Goal: Task Accomplishment & Management: Use online tool/utility

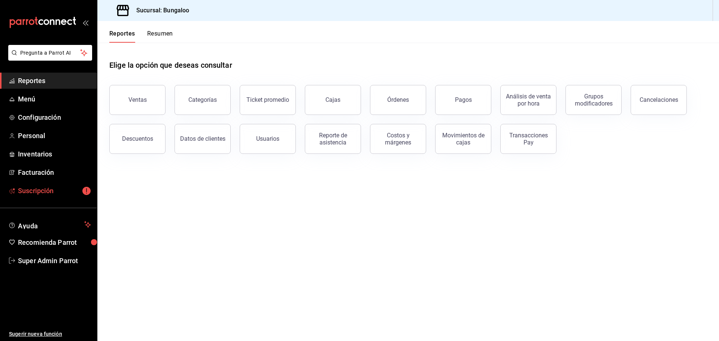
click at [48, 186] on span "Suscripción" at bounding box center [54, 191] width 73 height 10
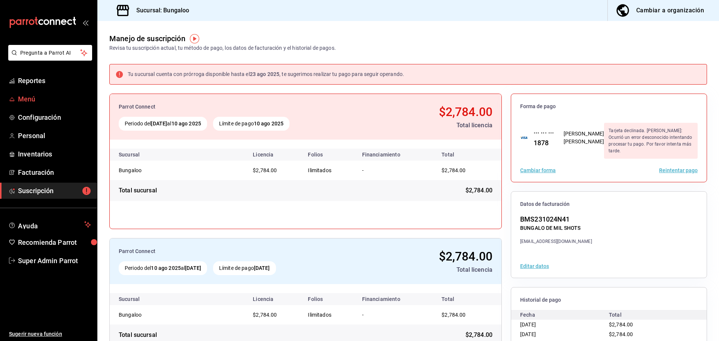
click at [36, 100] on span "Menú" at bounding box center [54, 99] width 73 height 10
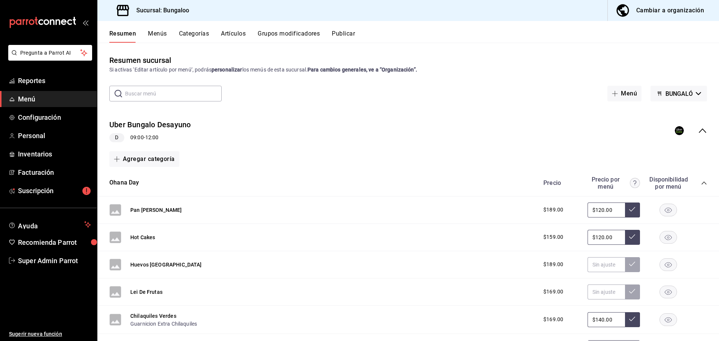
click at [698, 130] on icon "collapse-menu-row" at bounding box center [701, 130] width 7 height 4
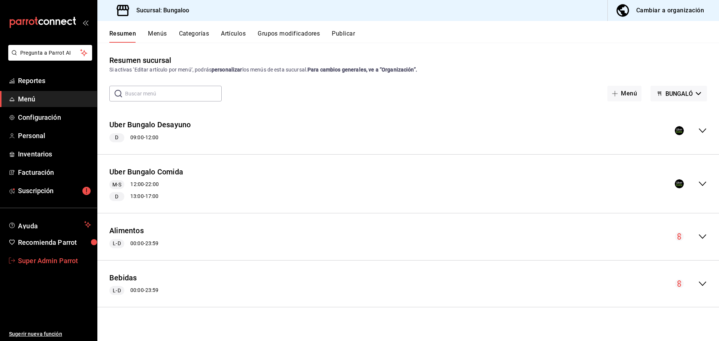
click at [54, 257] on span "Super Admin Parrot" at bounding box center [54, 261] width 73 height 10
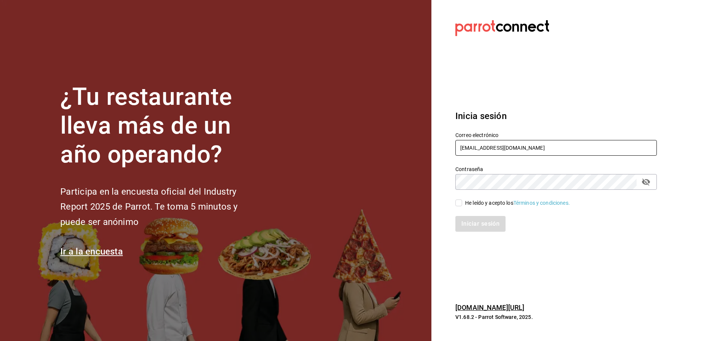
click at [501, 145] on input "bungaloo@mty.com" at bounding box center [555, 148] width 201 height 16
paste input "aliadosgourmet@toltecas"
type input "aliadosgourmet@toltecas.com"
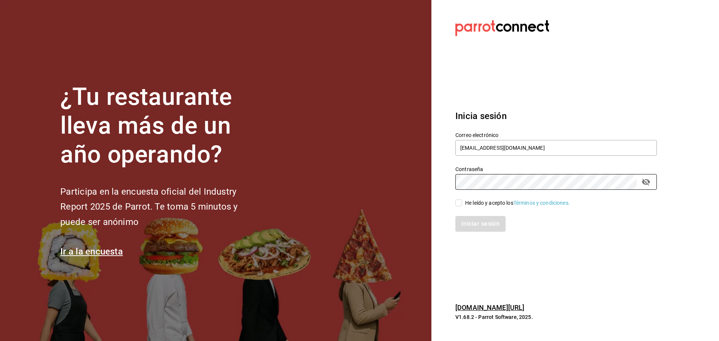
click at [460, 200] on input "He leído y acepto los Términos y condiciones." at bounding box center [458, 202] width 7 height 7
checkbox input "true"
click at [473, 223] on button "Iniciar sesión" at bounding box center [480, 224] width 51 height 16
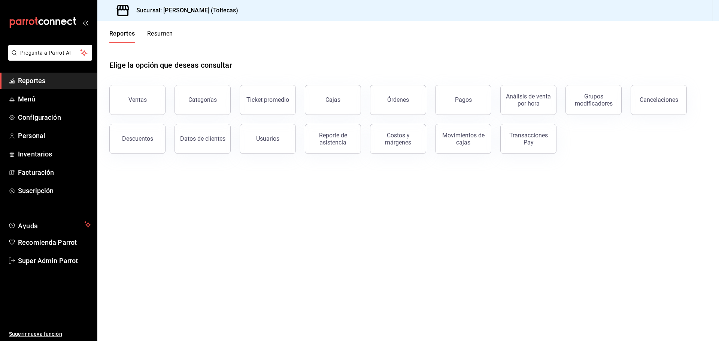
click at [376, 38] on header "Reportes Resumen" at bounding box center [407, 32] width 621 height 22
click at [29, 96] on span "Menú" at bounding box center [54, 99] width 73 height 10
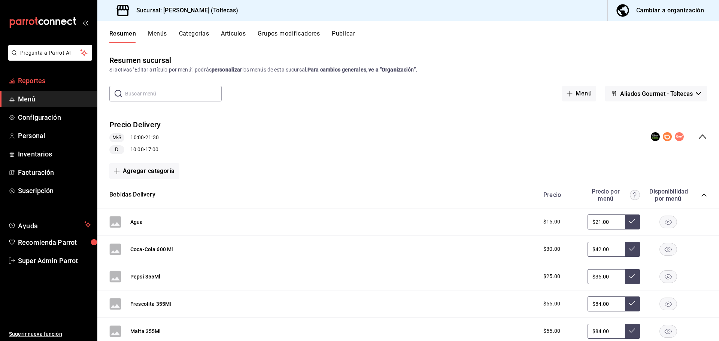
click at [42, 83] on span "Reportes" at bounding box center [54, 81] width 73 height 10
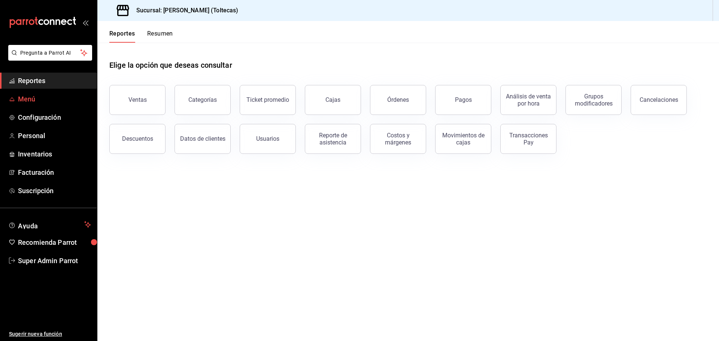
click at [33, 99] on span "Menú" at bounding box center [54, 99] width 73 height 10
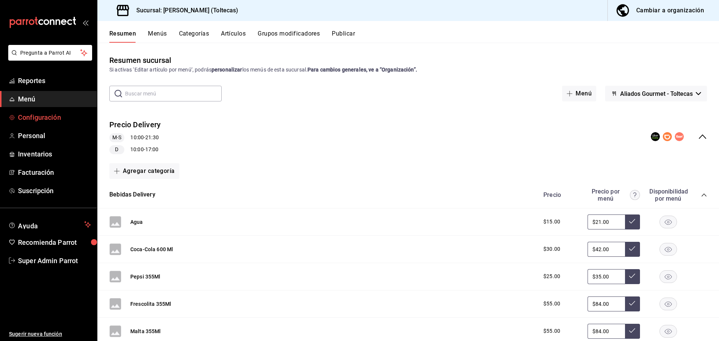
click at [49, 119] on span "Configuración" at bounding box center [54, 117] width 73 height 10
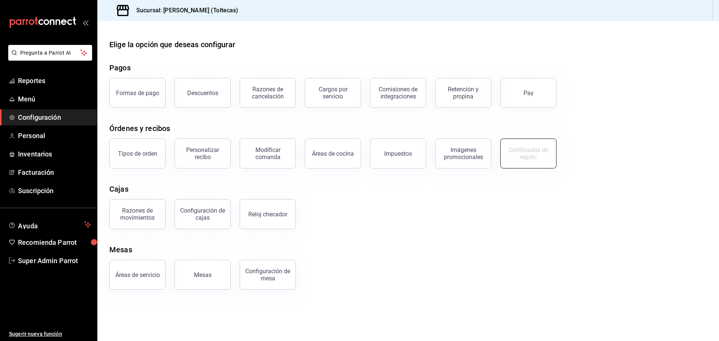
click at [524, 158] on div "Certificados de regalo" at bounding box center [528, 153] width 46 height 14
click at [524, 154] on div "Certificados de regalo" at bounding box center [528, 153] width 46 height 14
click at [53, 76] on span "Reportes" at bounding box center [54, 81] width 73 height 10
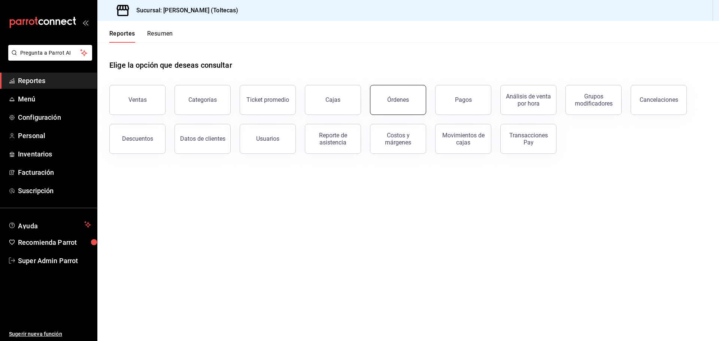
click at [400, 95] on button "Órdenes" at bounding box center [398, 100] width 56 height 30
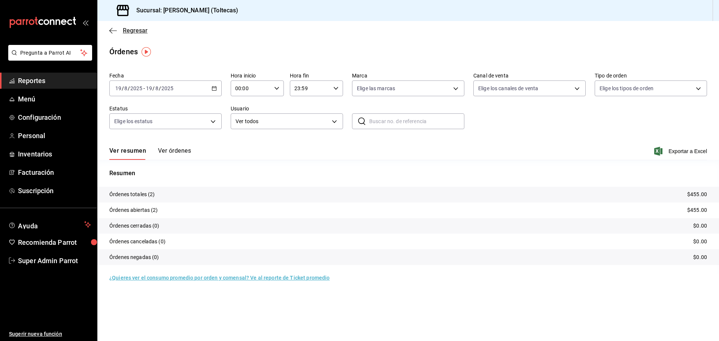
click at [119, 28] on span "Regresar" at bounding box center [128, 30] width 38 height 7
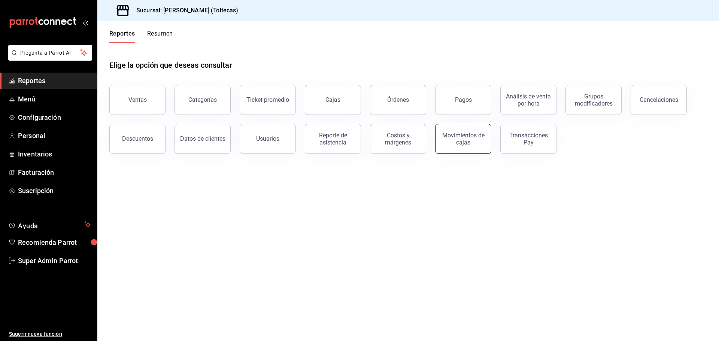
click at [465, 140] on div "Movimientos de cajas" at bounding box center [463, 139] width 46 height 14
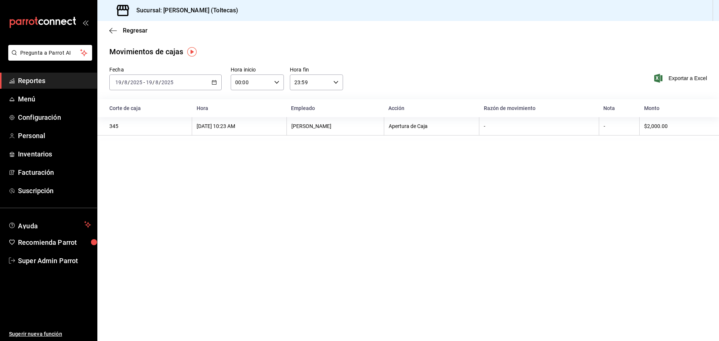
click at [148, 132] on th "345" at bounding box center [144, 126] width 95 height 18
click at [209, 85] on div "[DATE] [DATE] - [DATE] [DATE]" at bounding box center [165, 82] width 112 height 16
click at [138, 190] on span "Rango de fechas" at bounding box center [145, 189] width 58 height 8
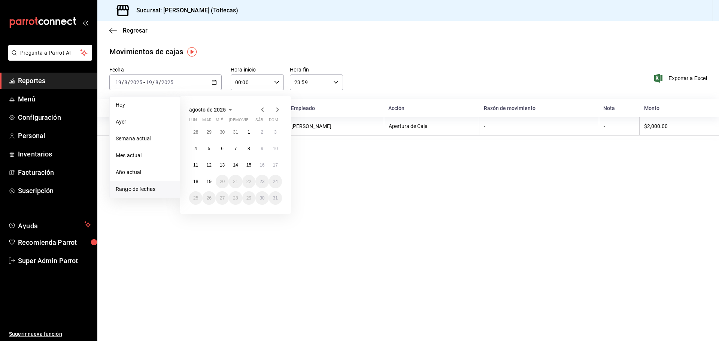
click at [260, 108] on icon "button" at bounding box center [262, 109] width 9 height 9
click at [279, 108] on icon "button" at bounding box center [277, 109] width 9 height 9
click at [274, 161] on button "17" at bounding box center [275, 164] width 13 height 13
click at [272, 165] on button "17" at bounding box center [275, 164] width 13 height 13
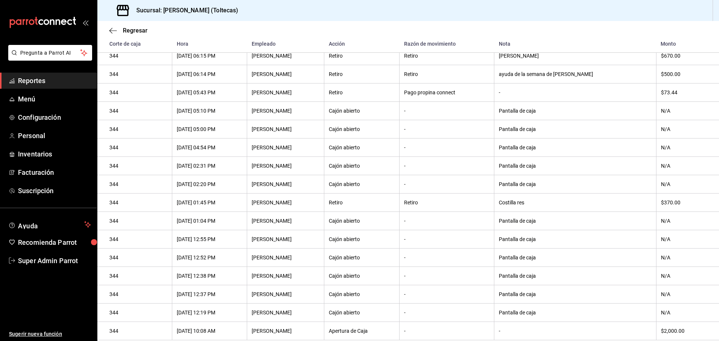
scroll to position [299, 0]
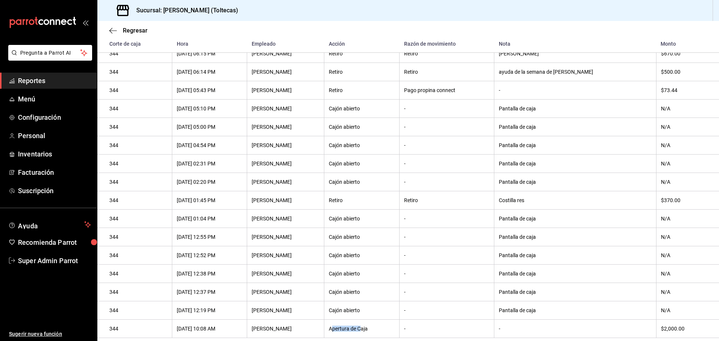
drag, startPoint x: 365, startPoint y: 327, endPoint x: 336, endPoint y: 331, distance: 29.9
click at [336, 331] on div "Apertura de Caja" at bounding box center [362, 329] width 66 height 6
click at [328, 329] on th "Apertura de Caja" at bounding box center [361, 329] width 75 height 18
drag, startPoint x: 328, startPoint y: 329, endPoint x: 381, endPoint y: 329, distance: 52.4
click at [381, 329] on th "Apertura de Caja" at bounding box center [361, 329] width 75 height 18
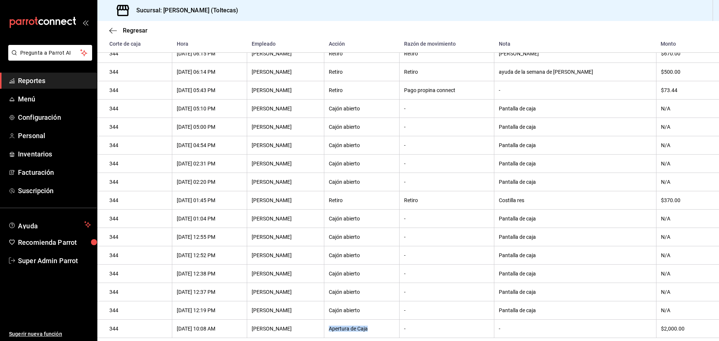
click at [358, 332] on th "Apertura de Caja" at bounding box center [361, 329] width 75 height 18
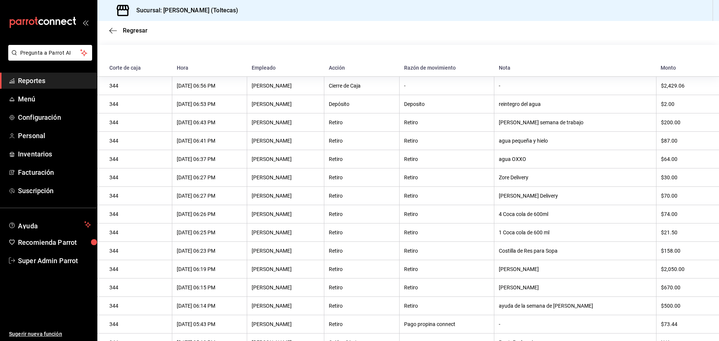
scroll to position [14, 0]
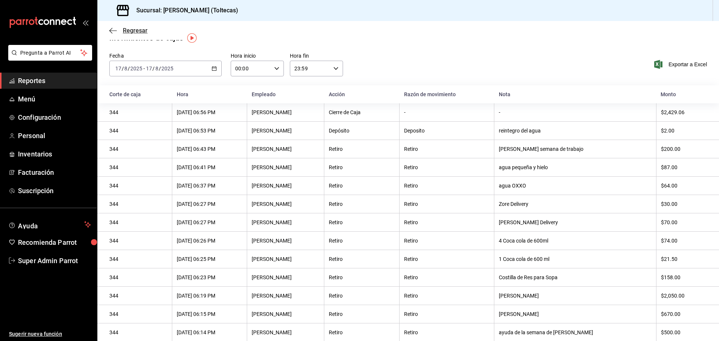
click at [111, 31] on icon "button" at bounding box center [112, 30] width 7 height 7
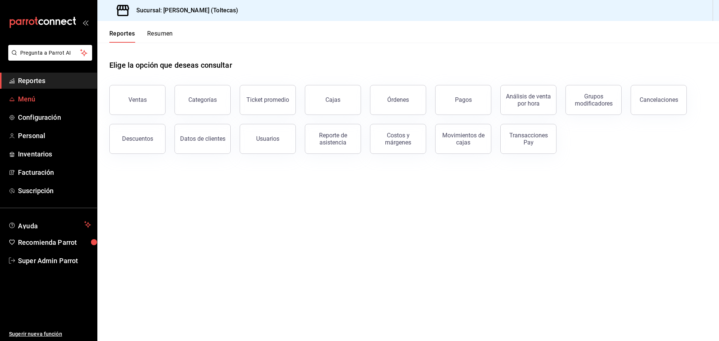
click at [49, 97] on span "Menú" at bounding box center [54, 99] width 73 height 10
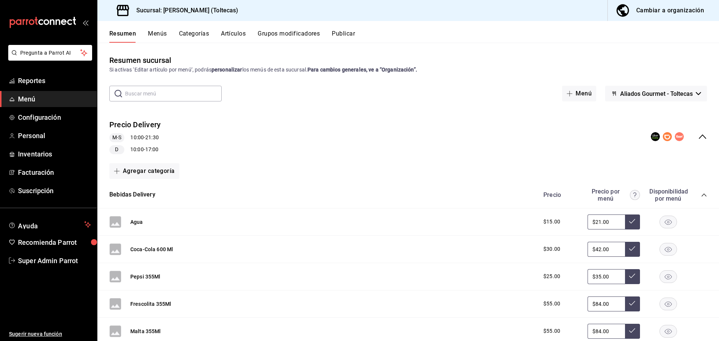
click at [273, 125] on div "Precio Delivery M-S 10:00 - 21:30 D 10:00 - 17:00" at bounding box center [407, 136] width 621 height 47
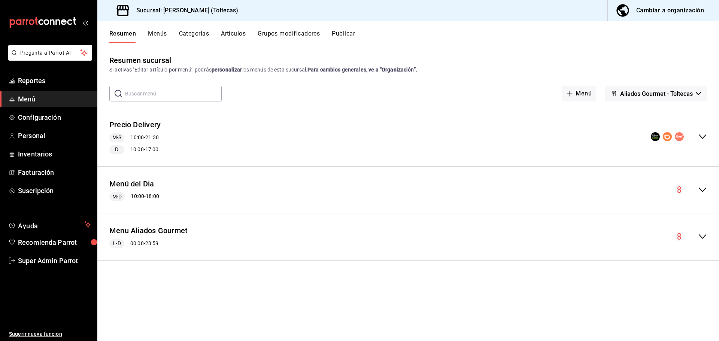
click at [246, 139] on div "Precio Delivery M-S 10:00 - 21:30 D 10:00 - 17:00" at bounding box center [407, 136] width 621 height 47
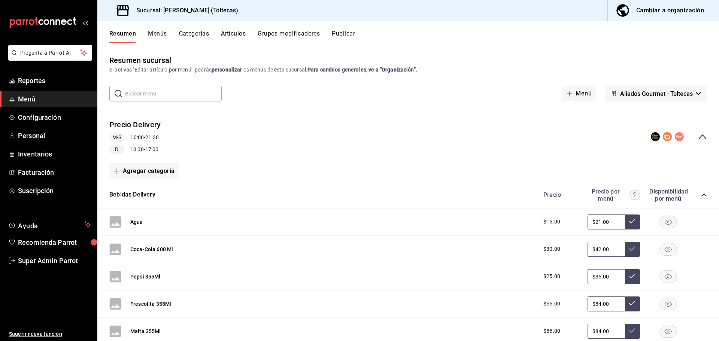
click at [247, 138] on div "Precio Delivery M-S 10:00 - 21:30 D 10:00 - 17:00" at bounding box center [407, 136] width 621 height 47
